Goal: Task Accomplishment & Management: Manage account settings

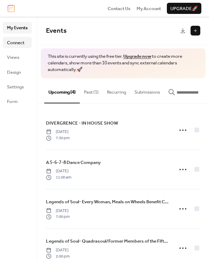
click at [22, 39] on span "Connect" at bounding box center [15, 42] width 17 height 7
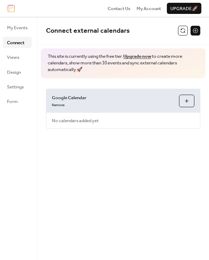
click at [18, 51] on ul "My Events Connect Views Design Settings Form" at bounding box center [17, 64] width 29 height 85
click at [15, 57] on span "Views" at bounding box center [13, 57] width 12 height 7
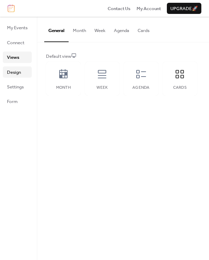
click at [13, 73] on span "Design" at bounding box center [14, 72] width 14 height 7
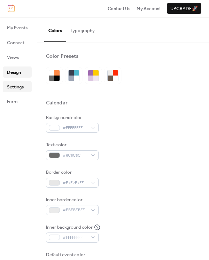
click at [17, 87] on span "Settings" at bounding box center [15, 87] width 17 height 7
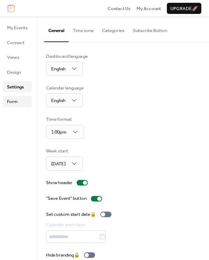
click at [14, 105] on span "Form" at bounding box center [12, 101] width 11 height 7
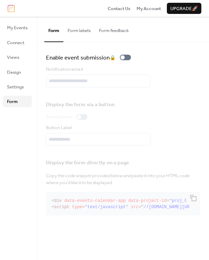
click at [15, 97] on link "Form" at bounding box center [17, 101] width 29 height 11
click at [15, 90] on span "Settings" at bounding box center [15, 87] width 17 height 7
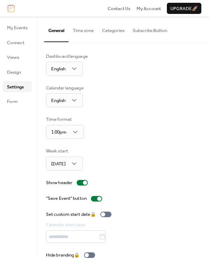
click at [142, 29] on button "Subscribe Button" at bounding box center [150, 29] width 43 height 24
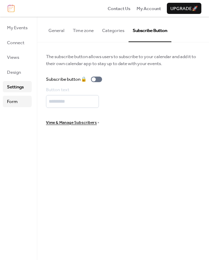
click at [16, 101] on span "Form" at bounding box center [12, 101] width 11 height 7
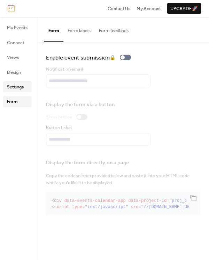
click at [21, 84] on span "Settings" at bounding box center [15, 87] width 17 height 7
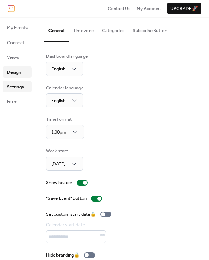
click at [20, 74] on span "Design" at bounding box center [14, 72] width 14 height 7
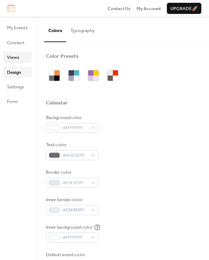
click at [17, 61] on span "Views" at bounding box center [13, 57] width 12 height 7
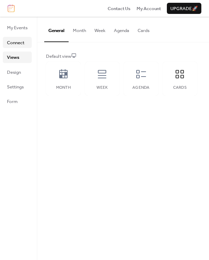
click at [17, 44] on span "Connect" at bounding box center [15, 42] width 17 height 7
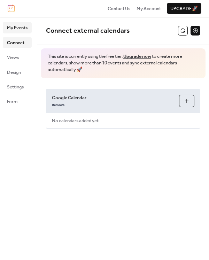
click at [17, 31] on span "My Events" at bounding box center [17, 27] width 21 height 7
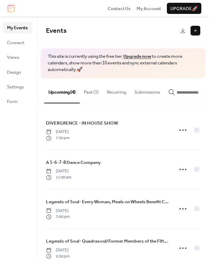
click at [190, 91] on input "button" at bounding box center [198, 92] width 42 height 7
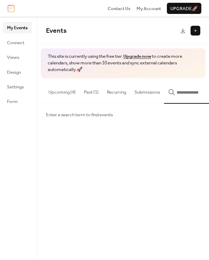
click at [62, 93] on button "Upcoming (4)" at bounding box center [62, 90] width 36 height 24
